Goal: Task Accomplishment & Management: Manage account settings

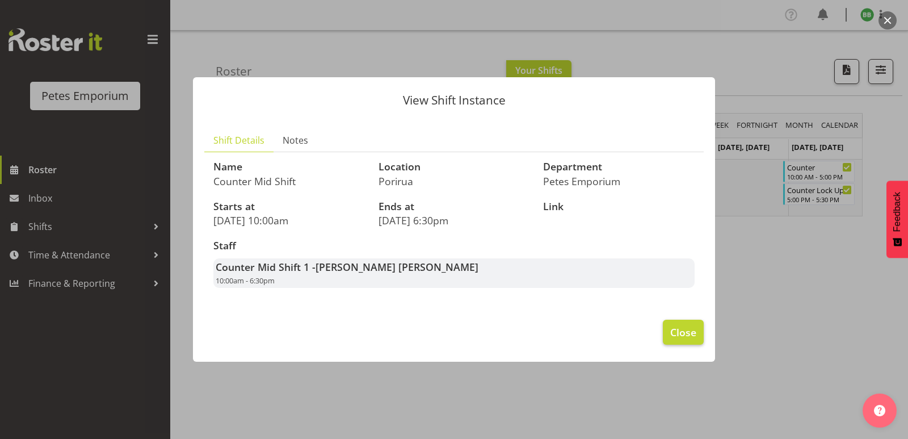
click at [687, 338] on span "Close" at bounding box center [683, 332] width 26 height 15
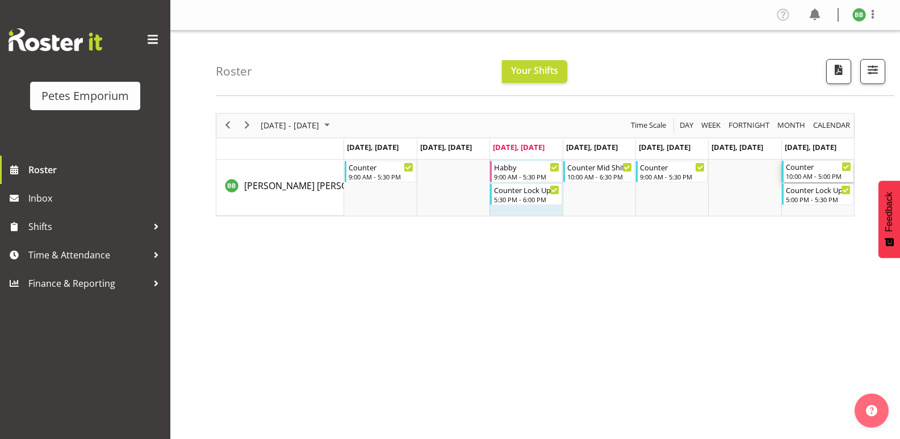
click at [801, 170] on div "Counter" at bounding box center [817, 166] width 65 height 11
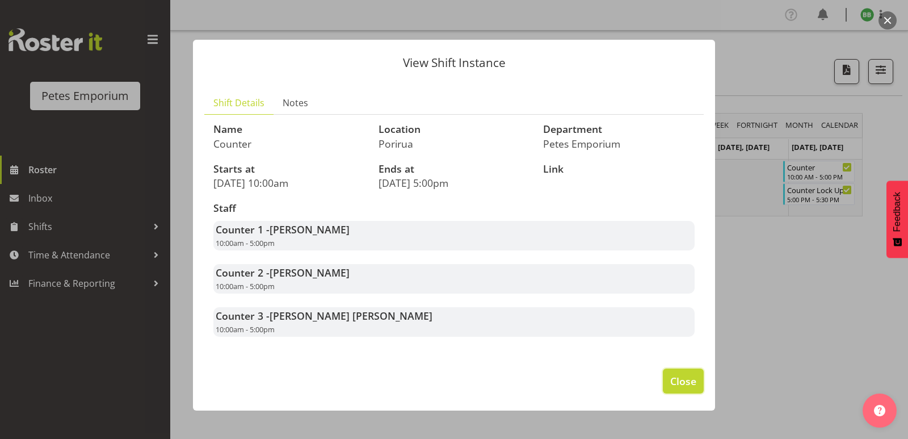
click at [687, 377] on span "Close" at bounding box center [683, 380] width 26 height 15
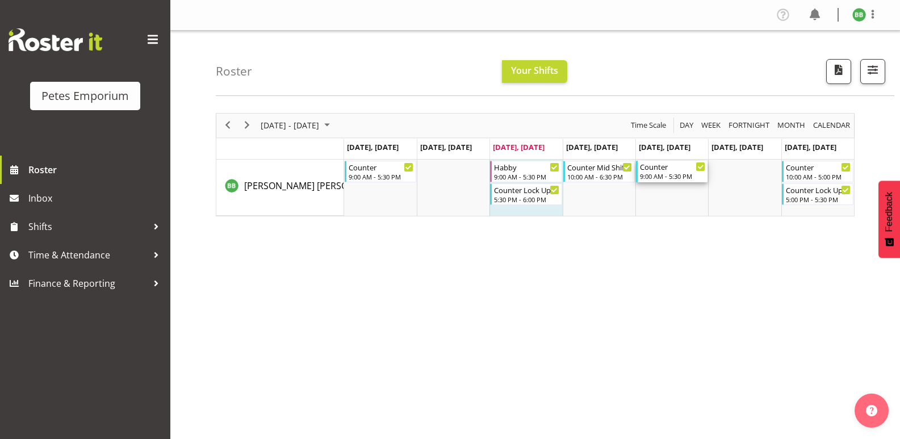
click at [649, 178] on div "9:00 AM - 5:30 PM" at bounding box center [672, 175] width 65 height 9
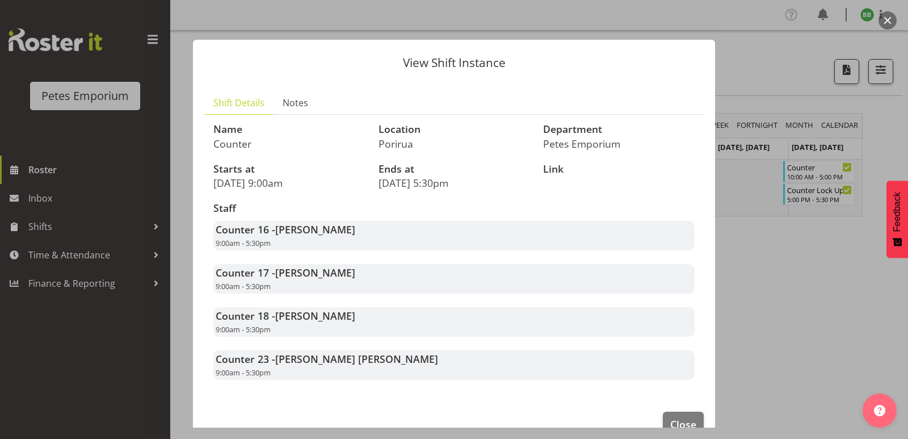
click at [800, 307] on div at bounding box center [454, 219] width 908 height 439
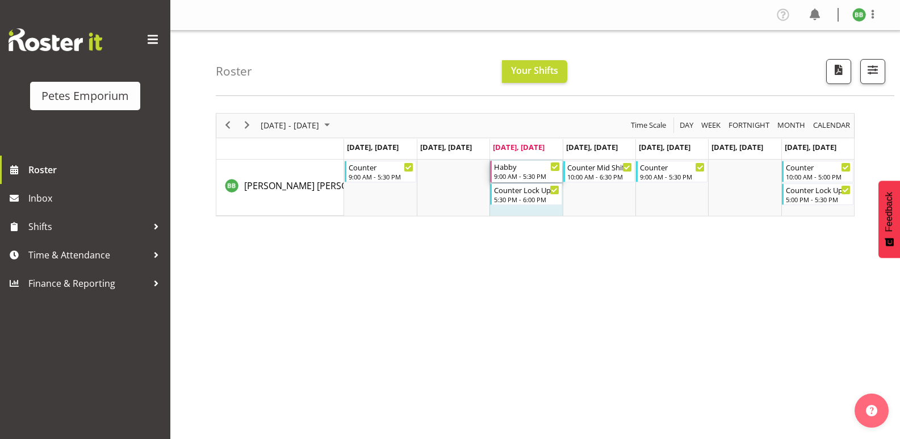
click at [500, 180] on div "9:00 AM - 5:30 PM" at bounding box center [526, 175] width 65 height 9
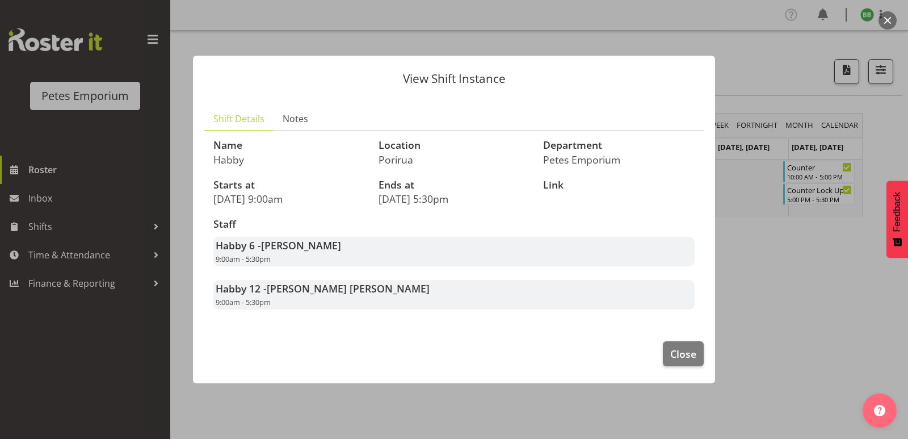
click at [825, 311] on div at bounding box center [454, 219] width 908 height 439
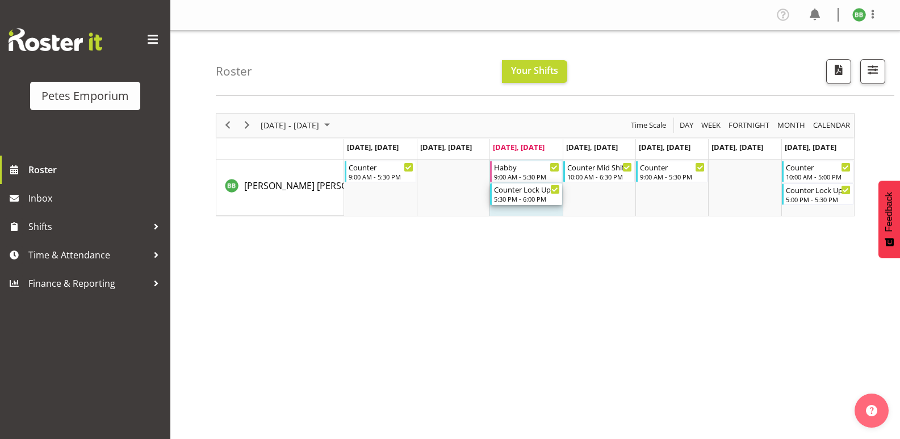
click at [530, 204] on div "Counter Lock Up 5:30 PM - 6:00 PM" at bounding box center [526, 194] width 65 height 22
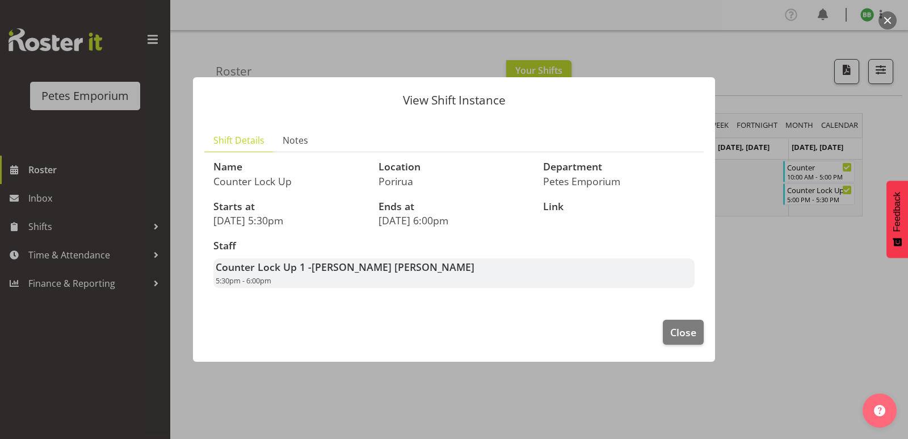
click at [792, 293] on div at bounding box center [454, 219] width 908 height 439
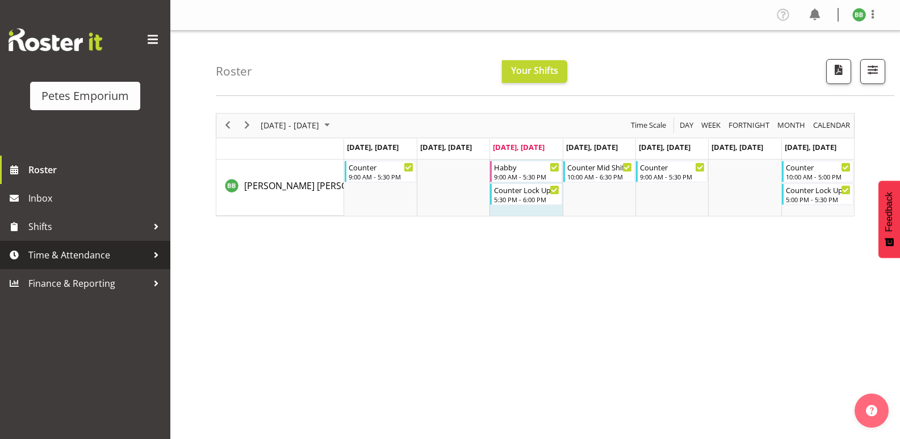
click at [99, 262] on span "Time & Attendance" at bounding box center [87, 254] width 119 height 17
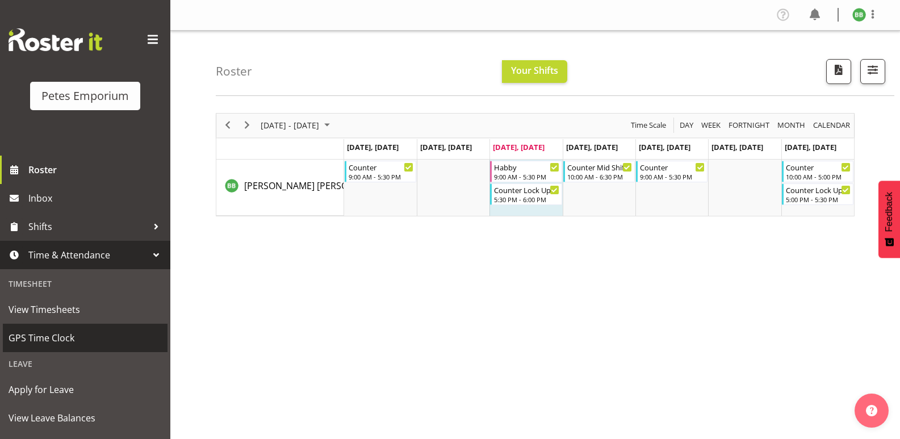
click at [111, 343] on span "GPS Time Clock" at bounding box center [85, 337] width 153 height 17
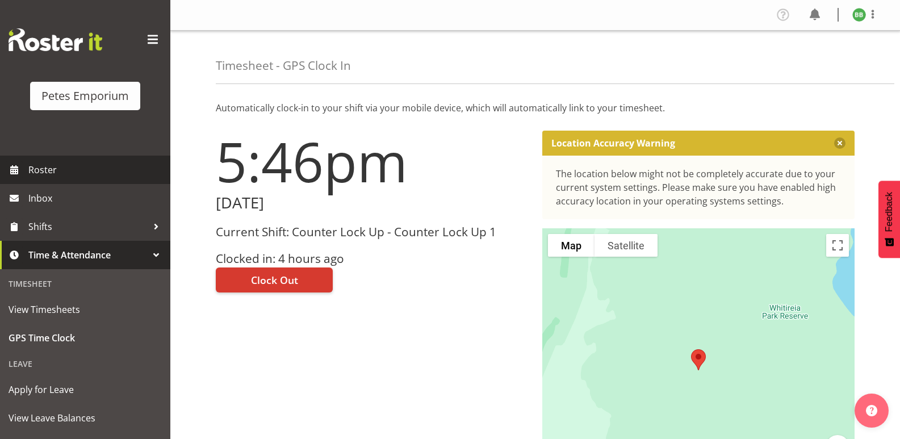
click at [89, 174] on span "Roster" at bounding box center [96, 169] width 136 height 17
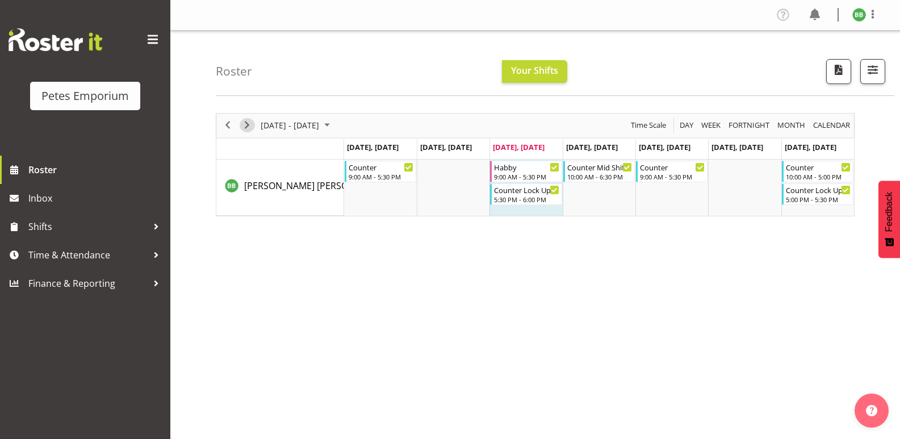
click at [246, 127] on span "Next" at bounding box center [247, 125] width 14 height 14
click at [249, 118] on span "Next" at bounding box center [247, 125] width 14 height 14
click at [249, 132] on div "next period" at bounding box center [246, 126] width 19 height 24
click at [249, 120] on span "Next" at bounding box center [247, 125] width 14 height 14
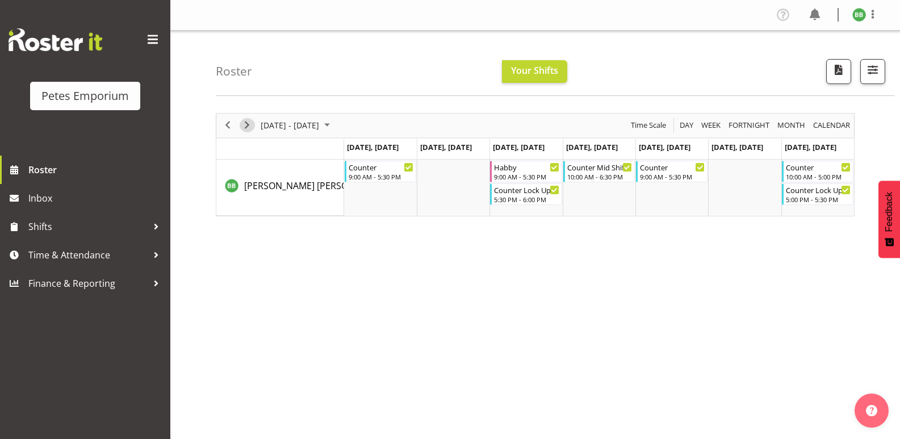
click at [249, 120] on span "Next" at bounding box center [247, 125] width 14 height 14
click at [368, 175] on div "9:00 AM - 5:30 PM" at bounding box center [380, 175] width 65 height 9
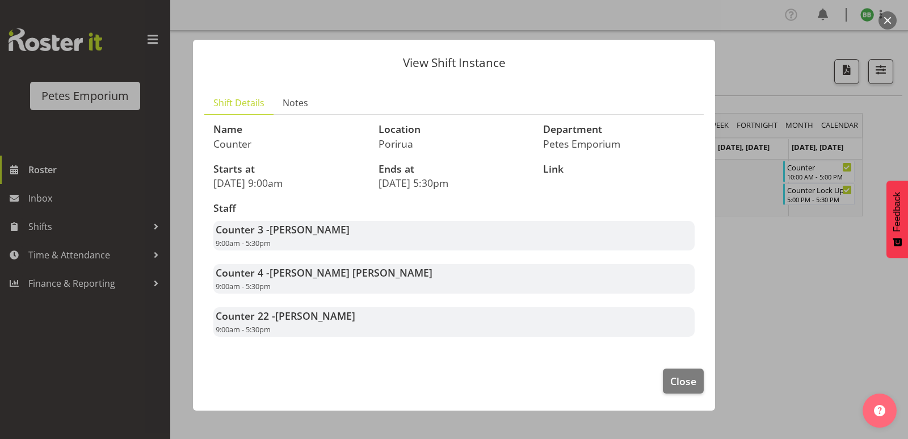
click at [771, 281] on div at bounding box center [454, 219] width 908 height 439
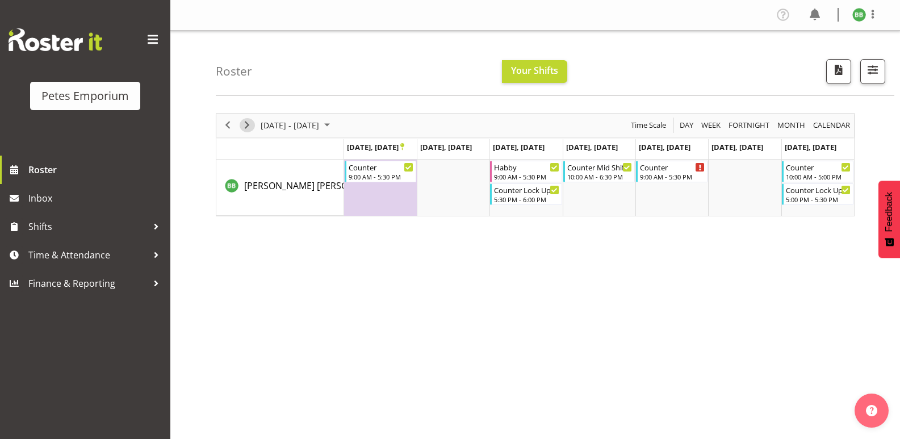
click at [243, 125] on span "Next" at bounding box center [247, 125] width 14 height 14
click at [254, 124] on button "Next" at bounding box center [247, 125] width 15 height 14
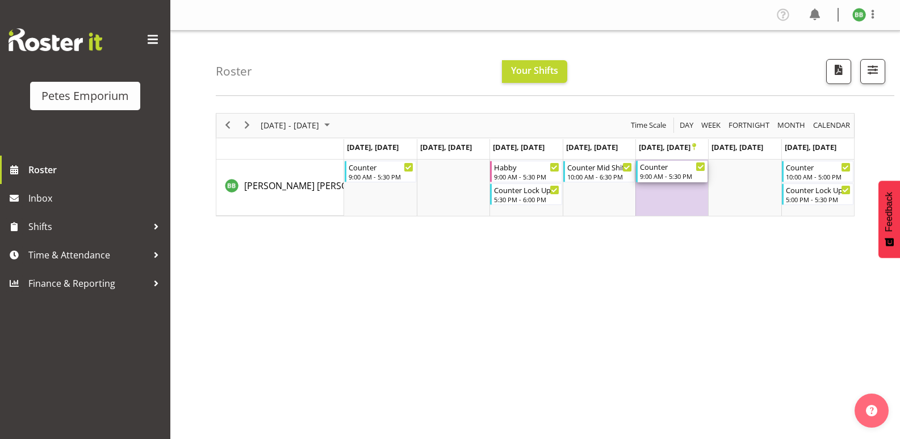
click at [654, 175] on div "9:00 AM - 5:30 PM" at bounding box center [672, 175] width 65 height 9
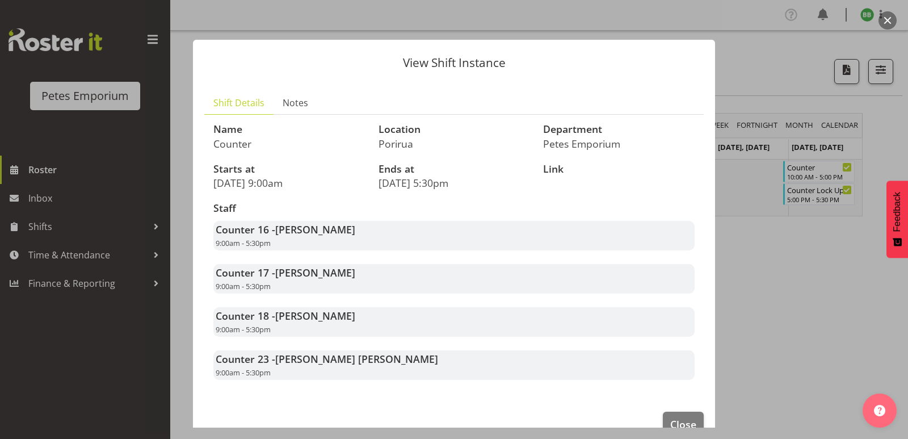
click at [745, 268] on div at bounding box center [454, 219] width 908 height 439
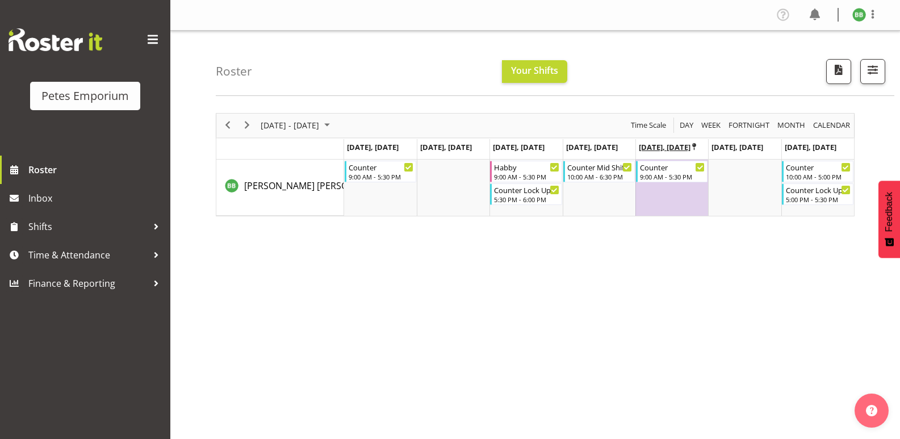
click at [692, 148] on icon "Timeline Week of October 22, 2025" at bounding box center [694, 146] width 4 height 7
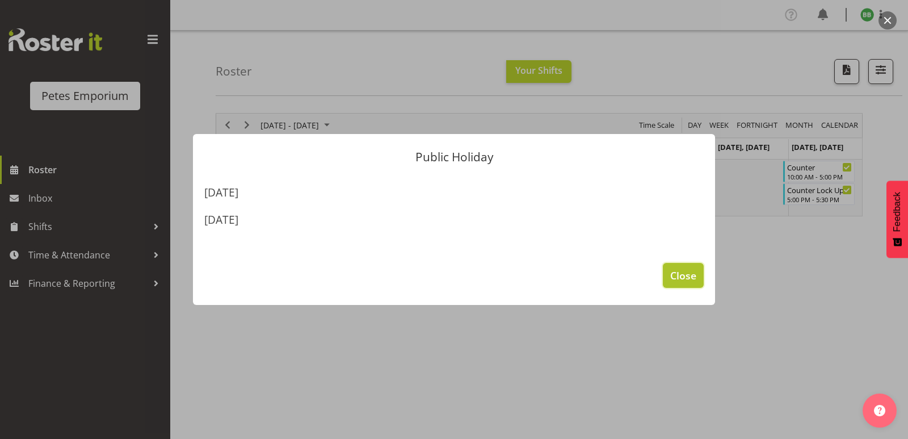
click at [678, 271] on span "Close" at bounding box center [683, 275] width 26 height 15
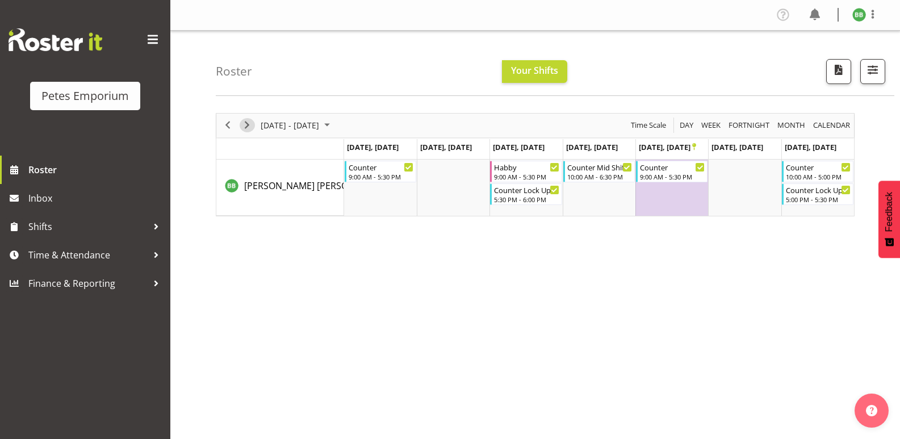
click at [250, 123] on span "Next" at bounding box center [247, 125] width 14 height 14
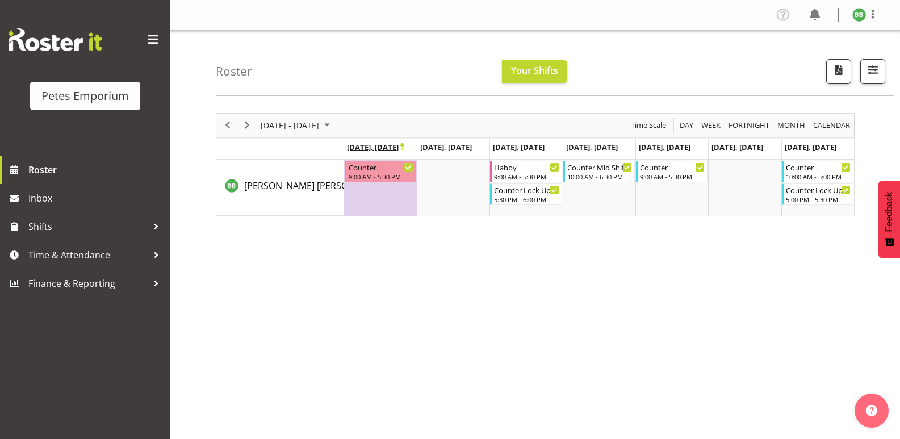
click at [370, 149] on span "Oct 27, Monday" at bounding box center [375, 147] width 57 height 10
click at [404, 148] on icon "Timeline Week of October 29, 2025" at bounding box center [402, 146] width 4 height 7
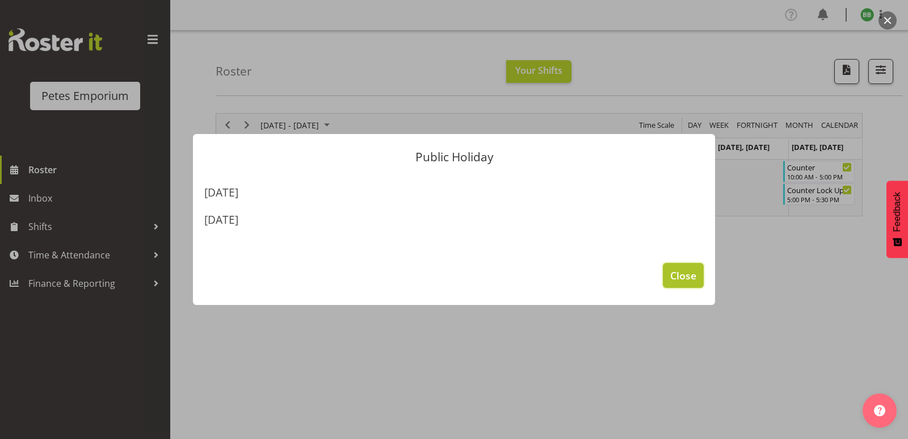
click at [671, 268] on span "Close" at bounding box center [683, 275] width 26 height 15
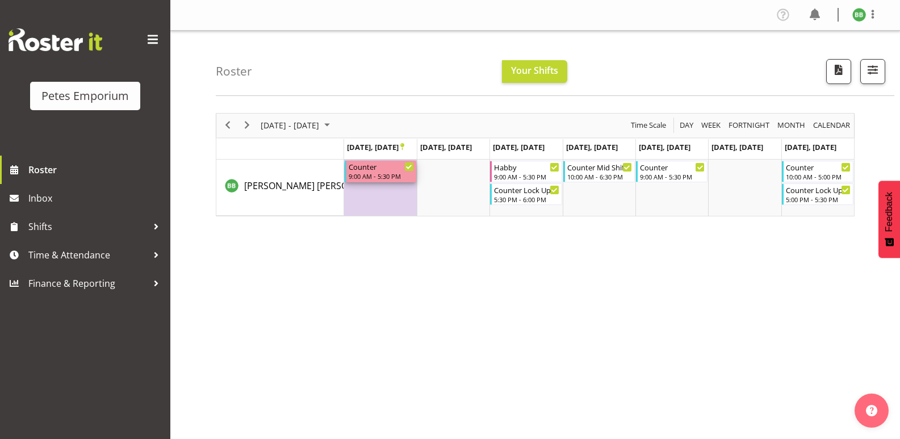
click at [369, 175] on div "9:00 AM - 5:30 PM" at bounding box center [380, 175] width 65 height 9
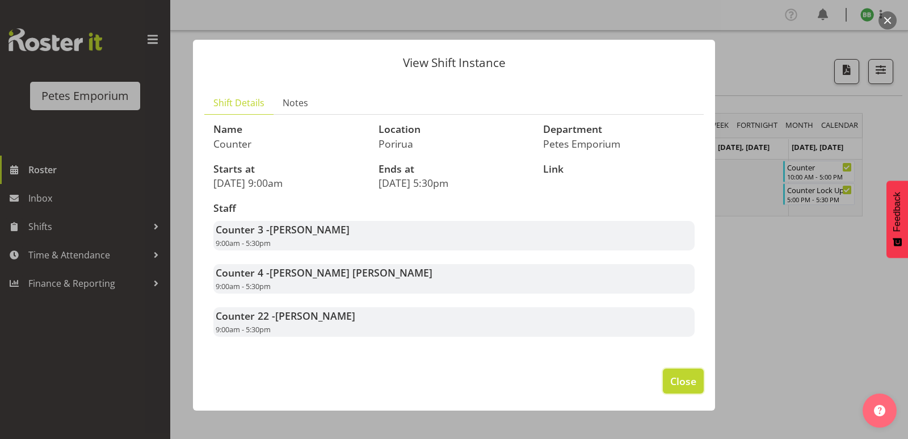
click at [681, 379] on span "Close" at bounding box center [683, 380] width 26 height 15
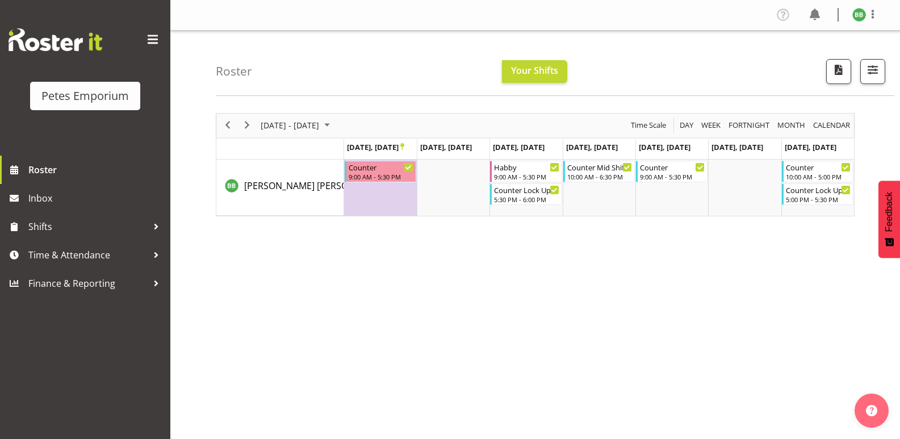
click at [355, 196] on td "Timeline Week of October 29, 2025" at bounding box center [380, 187] width 73 height 56
click at [251, 124] on span "Next" at bounding box center [247, 125] width 14 height 14
click at [404, 147] on icon "Timeline Week of November 5, 2025" at bounding box center [402, 146] width 4 height 7
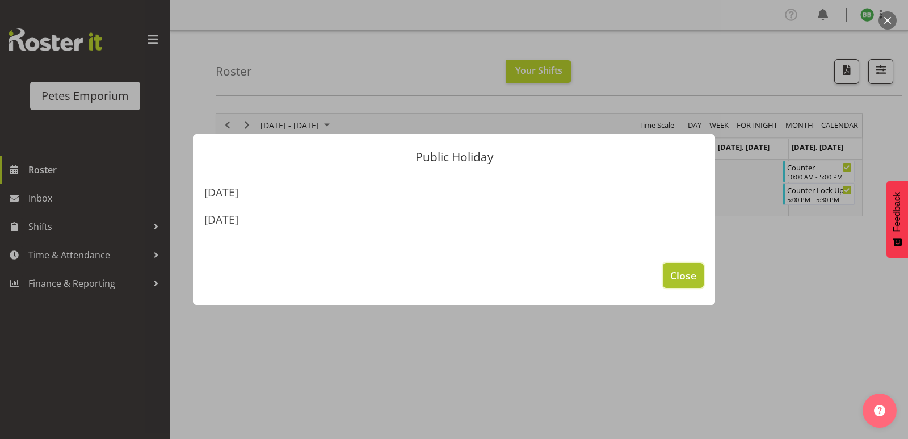
click at [698, 279] on button "Close" at bounding box center [683, 275] width 41 height 25
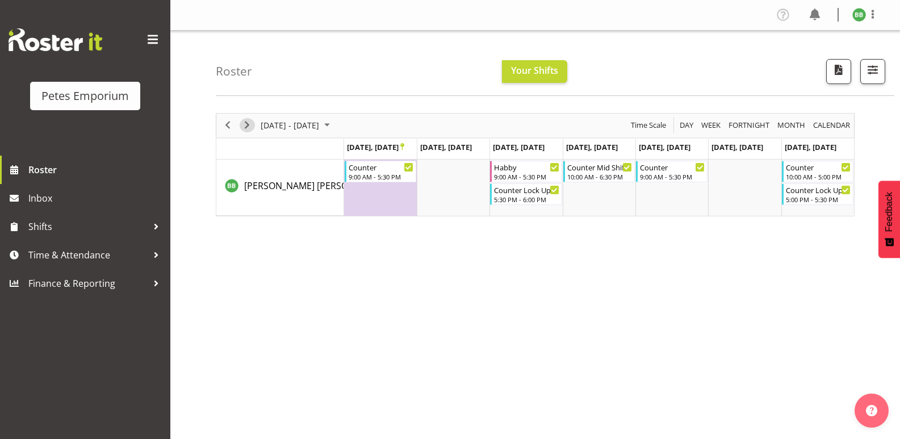
click at [249, 128] on span "Next" at bounding box center [247, 125] width 14 height 14
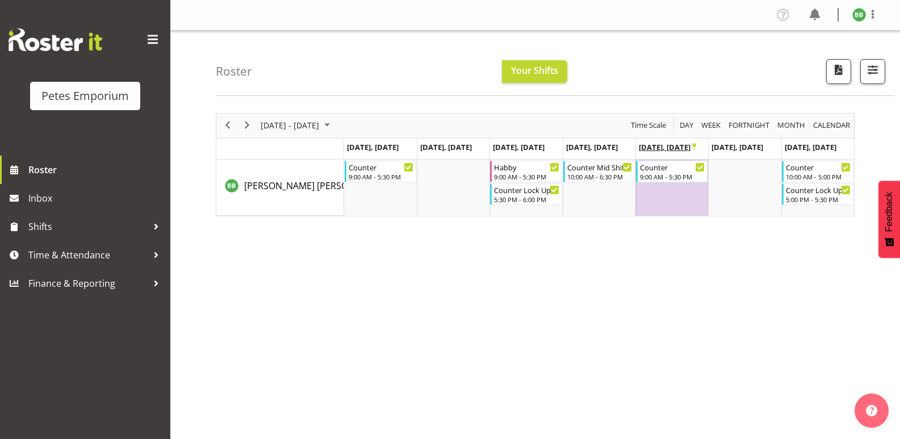
click at [690, 148] on span "Nov 14, Friday" at bounding box center [666, 147] width 57 height 10
click at [695, 145] on icon "Timeline Week of November 12, 2025" at bounding box center [694, 146] width 4 height 7
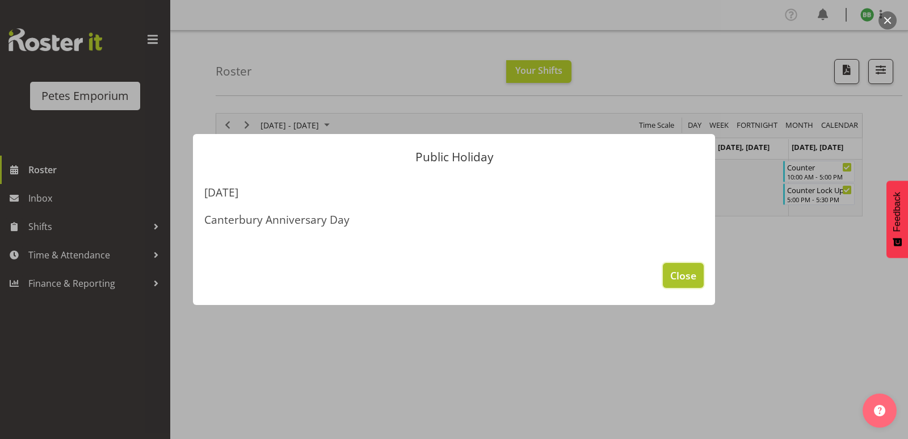
click at [670, 275] on span "Close" at bounding box center [683, 275] width 26 height 15
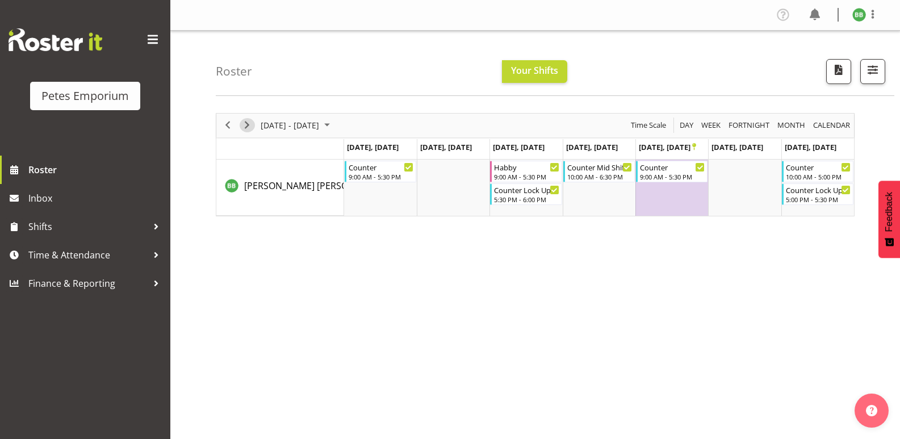
click at [241, 121] on span "Next" at bounding box center [247, 125] width 14 height 14
click at [251, 125] on span "Next" at bounding box center [247, 125] width 14 height 14
click at [249, 127] on span "Next" at bounding box center [247, 125] width 14 height 14
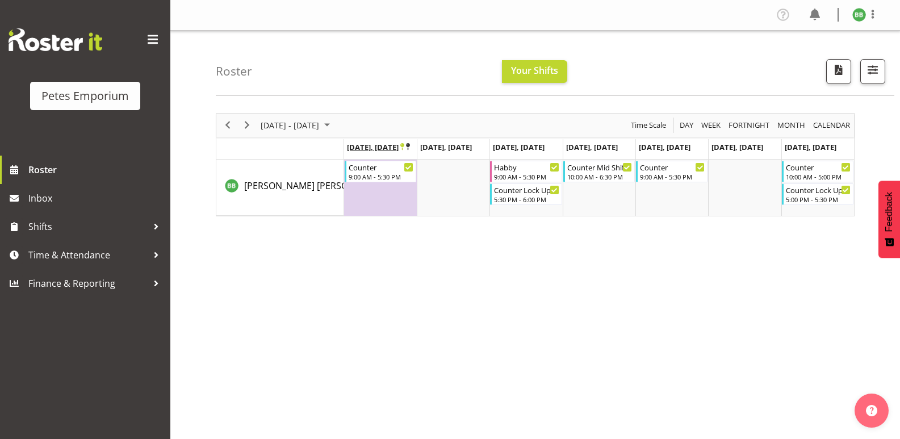
click at [410, 149] on icon "Timeline Week of December 3, 2025" at bounding box center [408, 146] width 4 height 7
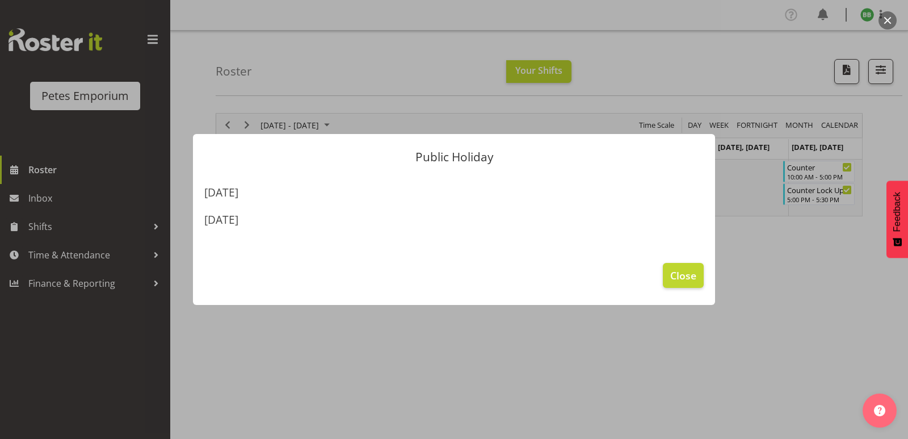
click at [417, 120] on div "Public Holiday Monday, 1st Dec 2025 Westland Anniversary Day Close" at bounding box center [454, 220] width 545 height 228
click at [677, 275] on span "Close" at bounding box center [683, 275] width 26 height 15
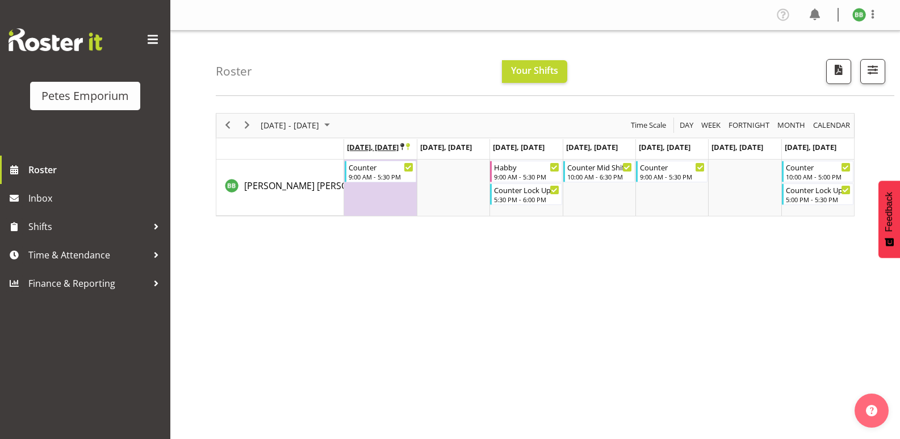
click at [402, 146] on icon "Timeline Week of December 3, 2025" at bounding box center [402, 146] width 4 height 7
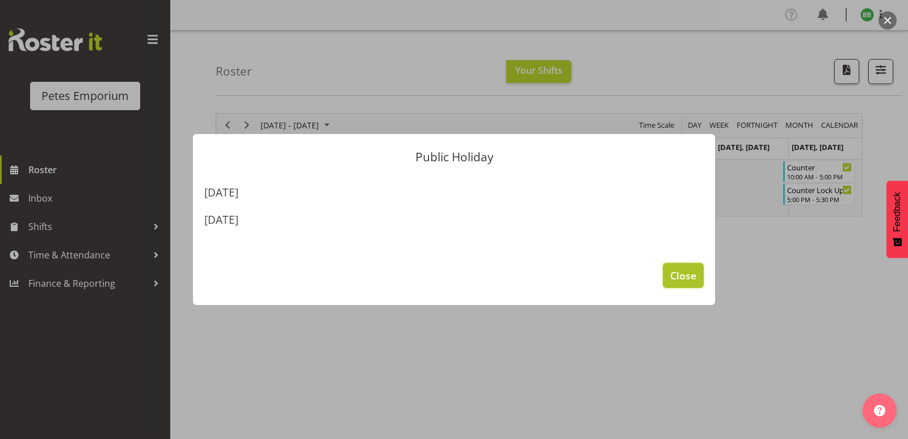
click at [682, 271] on span "Close" at bounding box center [683, 275] width 26 height 15
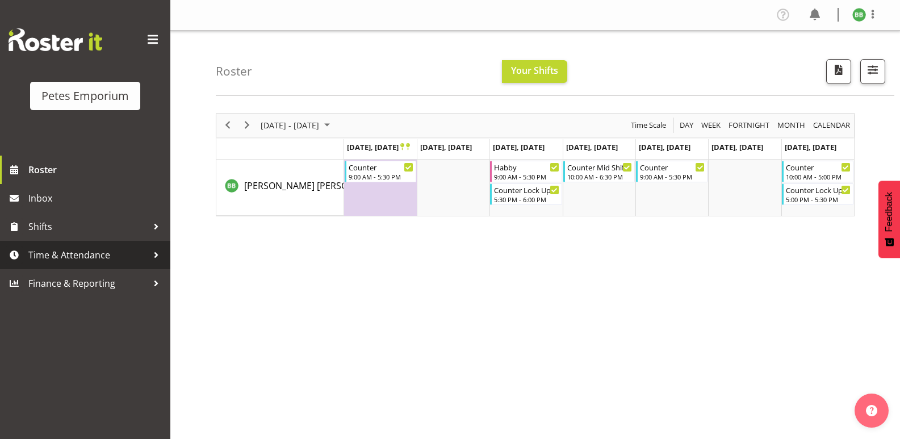
click at [54, 257] on span "Time & Attendance" at bounding box center [87, 254] width 119 height 17
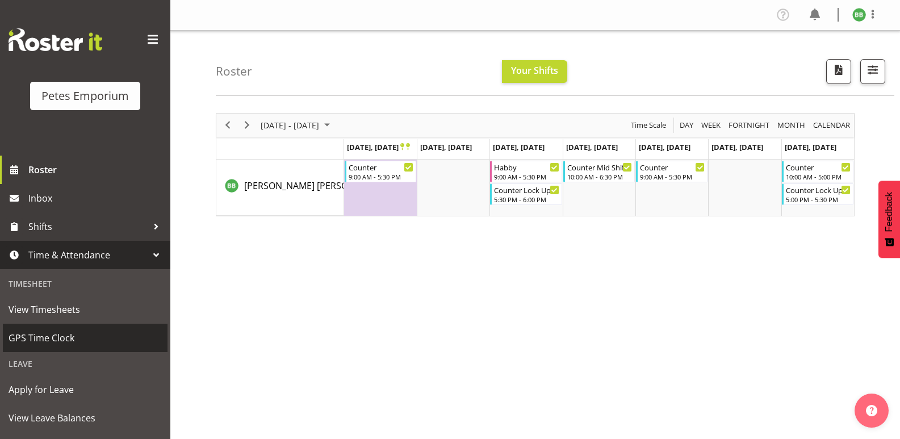
click at [88, 332] on span "GPS Time Clock" at bounding box center [85, 337] width 153 height 17
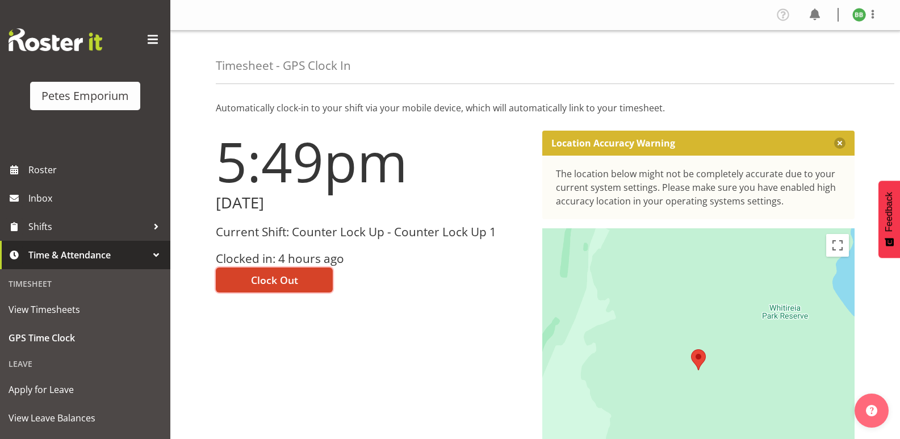
click at [266, 274] on span "Clock Out" at bounding box center [274, 279] width 47 height 15
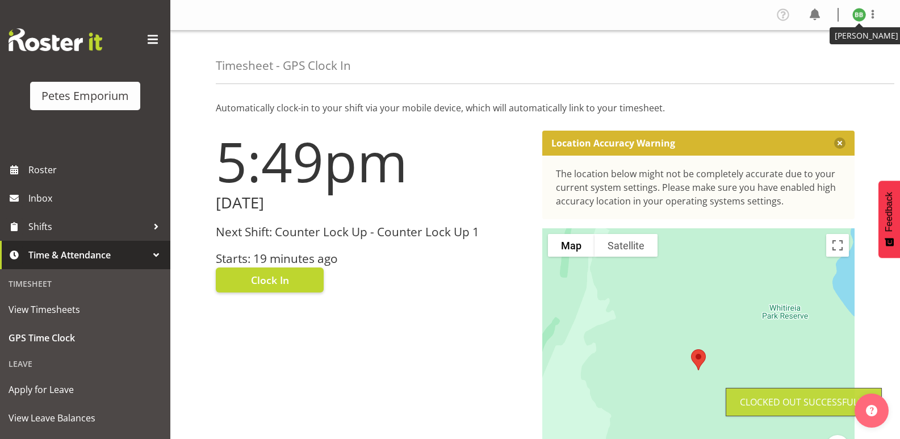
click at [853, 15] on img at bounding box center [859, 15] width 14 height 14
click at [817, 58] on link "Log Out" at bounding box center [824, 59] width 109 height 20
